Goal: Task Accomplishment & Management: Use online tool/utility

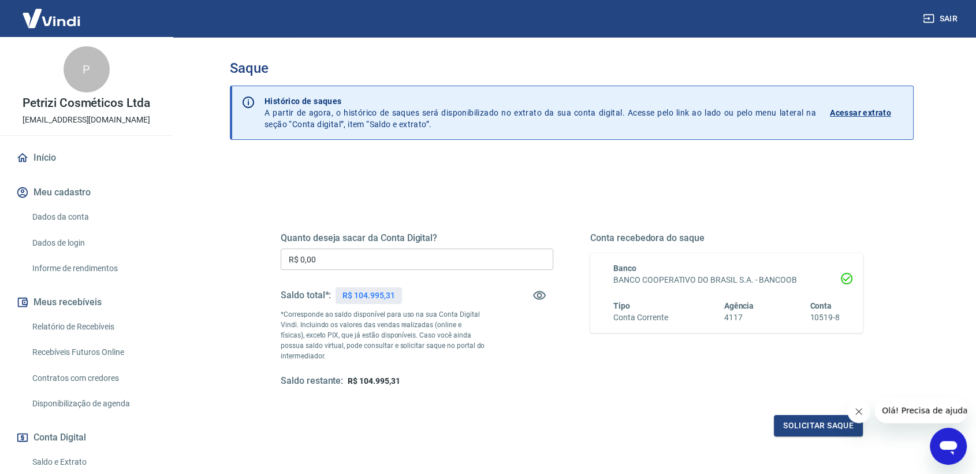
click at [454, 253] on input "R$ 0,00" at bounding box center [417, 258] width 273 height 21
type input "R$ 104.995,31"
click at [790, 426] on button "Solicitar saque" at bounding box center [818, 425] width 89 height 21
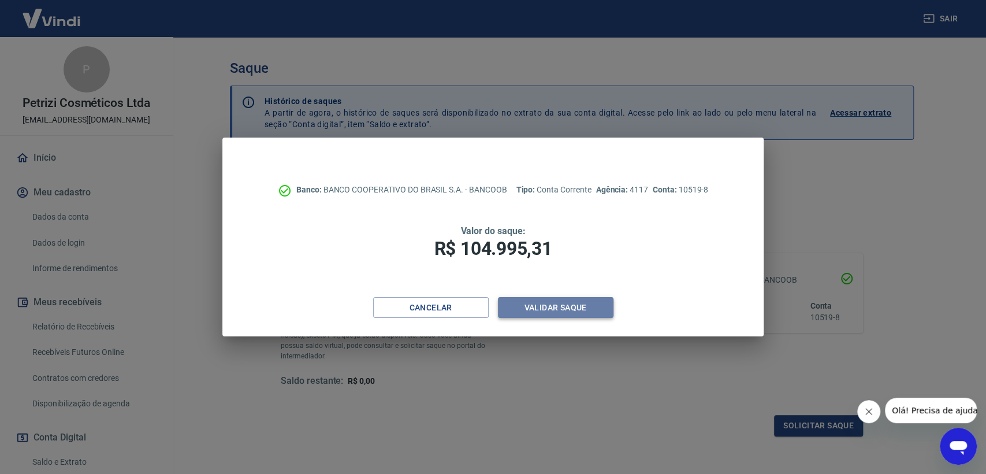
click at [527, 309] on button "Validar saque" at bounding box center [556, 307] width 116 height 21
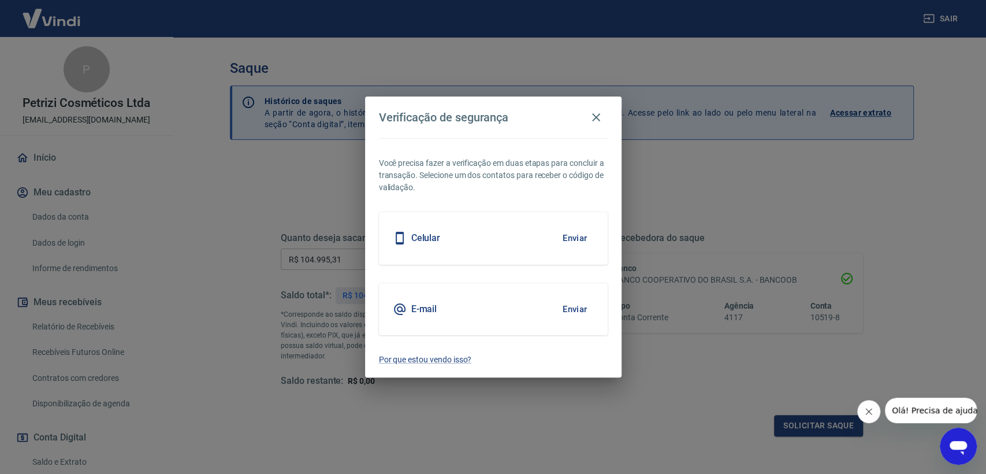
click at [578, 311] on button "Enviar" at bounding box center [575, 309] width 38 height 24
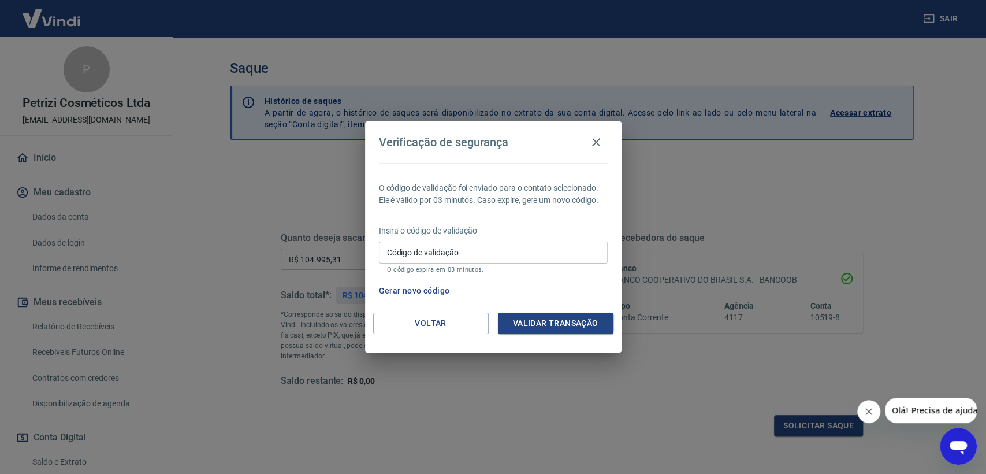
click at [425, 260] on input "Código de validação" at bounding box center [493, 251] width 229 height 21
paste input "409581"
type input "409581"
click at [555, 329] on button "Validar transação" at bounding box center [556, 323] width 116 height 21
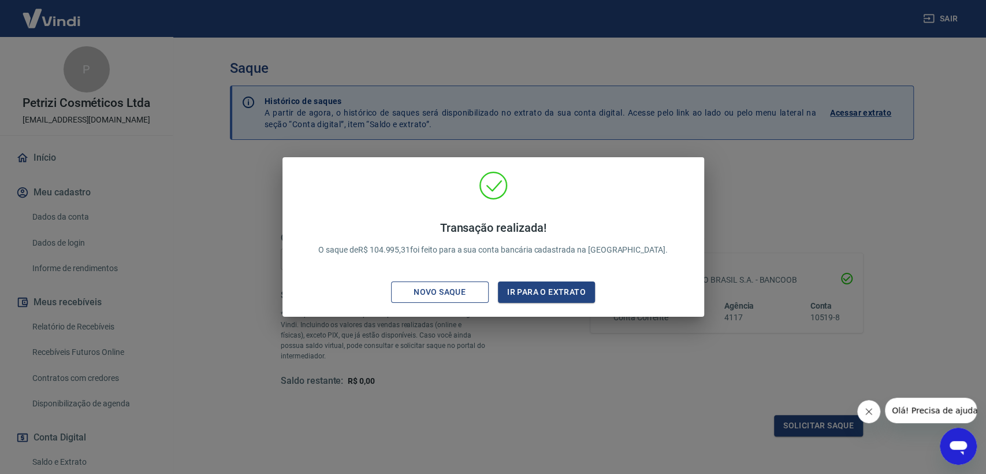
click at [452, 288] on div "Novo saque" at bounding box center [440, 292] width 80 height 14
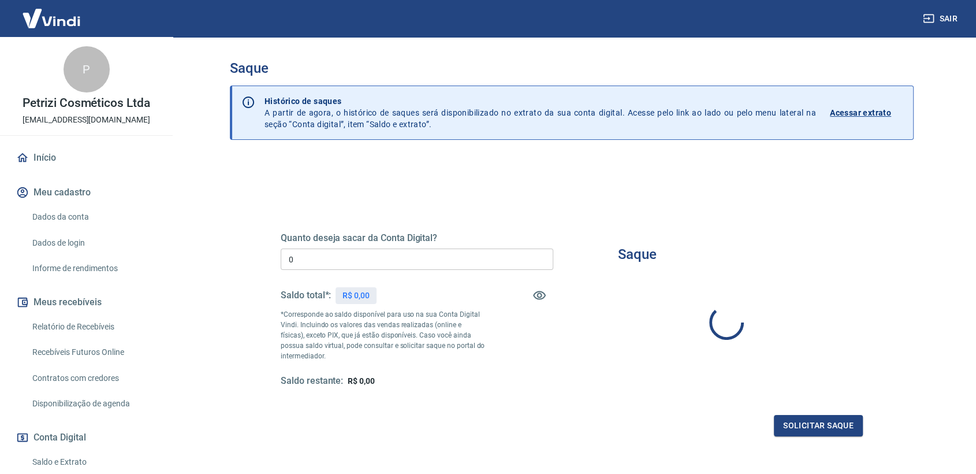
type input "R$ 0,00"
